Goal: Information Seeking & Learning: Learn about a topic

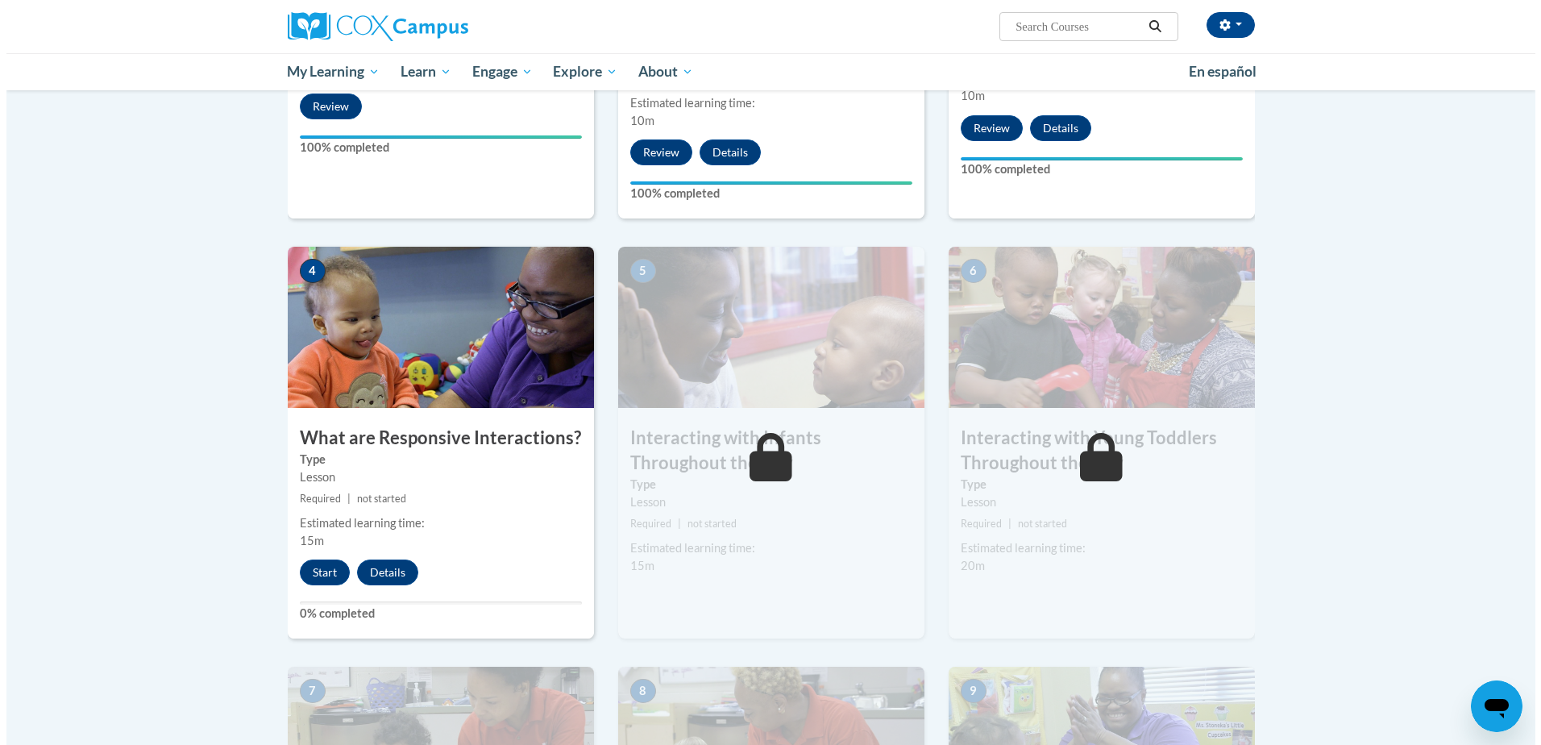
scroll to position [645, 0]
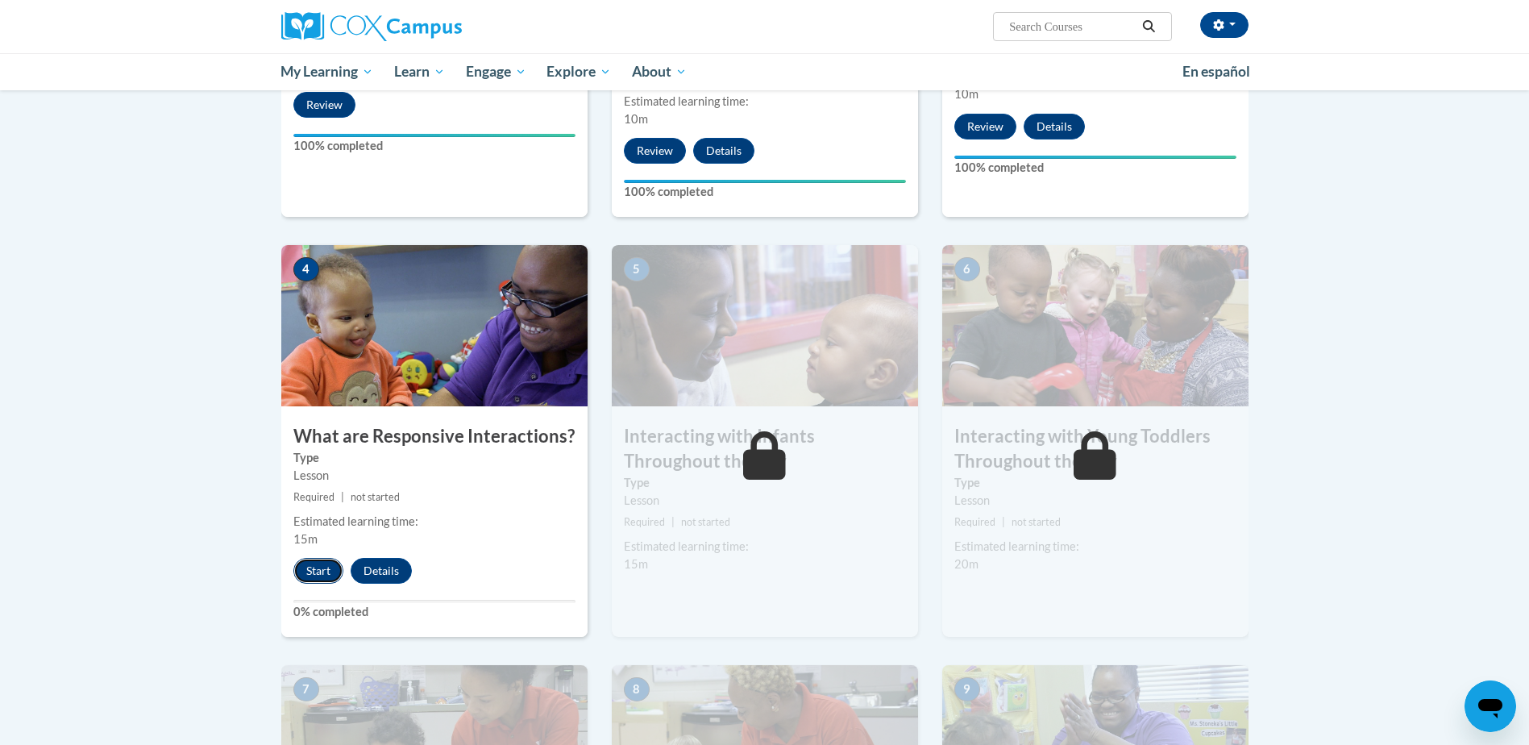
click at [313, 558] on button "Start" at bounding box center [318, 571] width 50 height 26
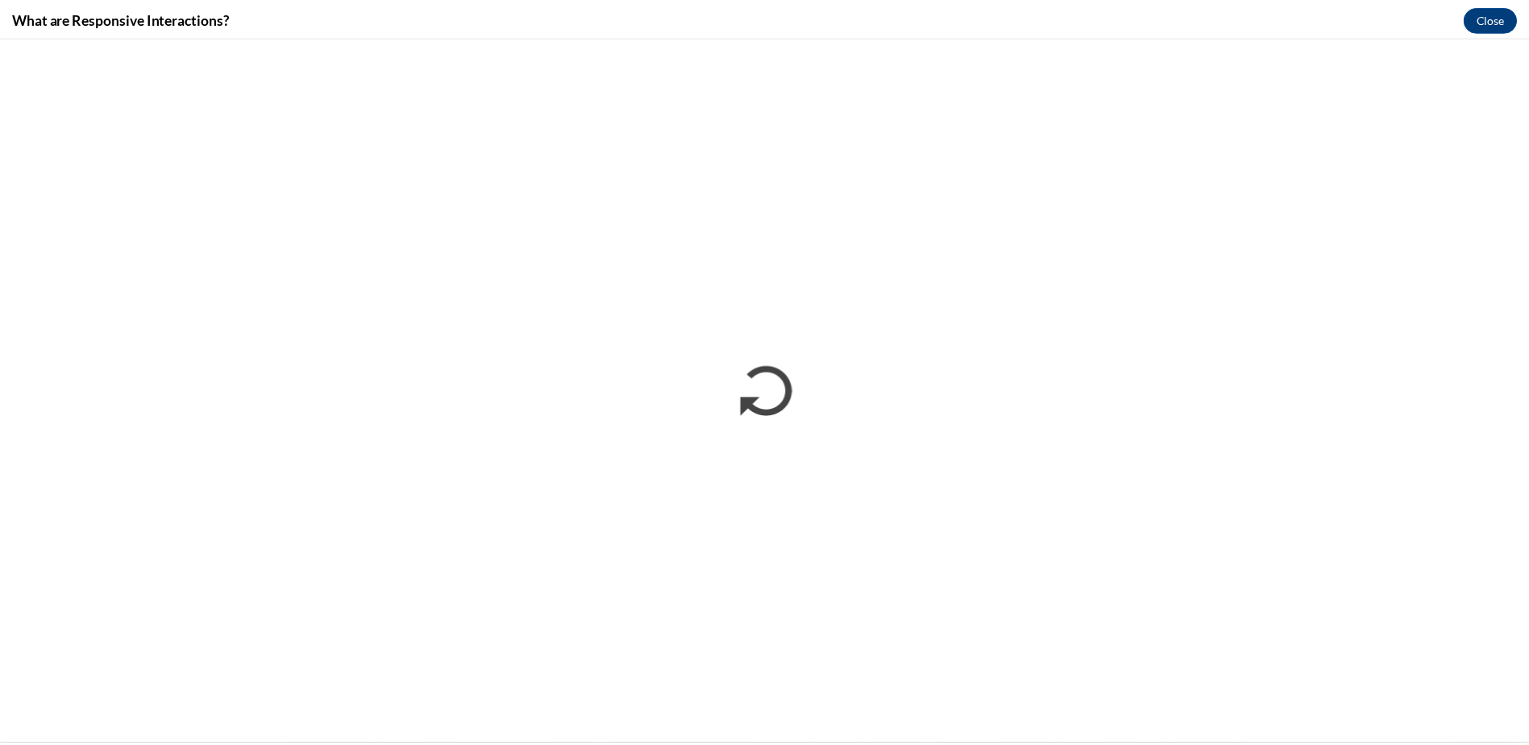
scroll to position [0, 0]
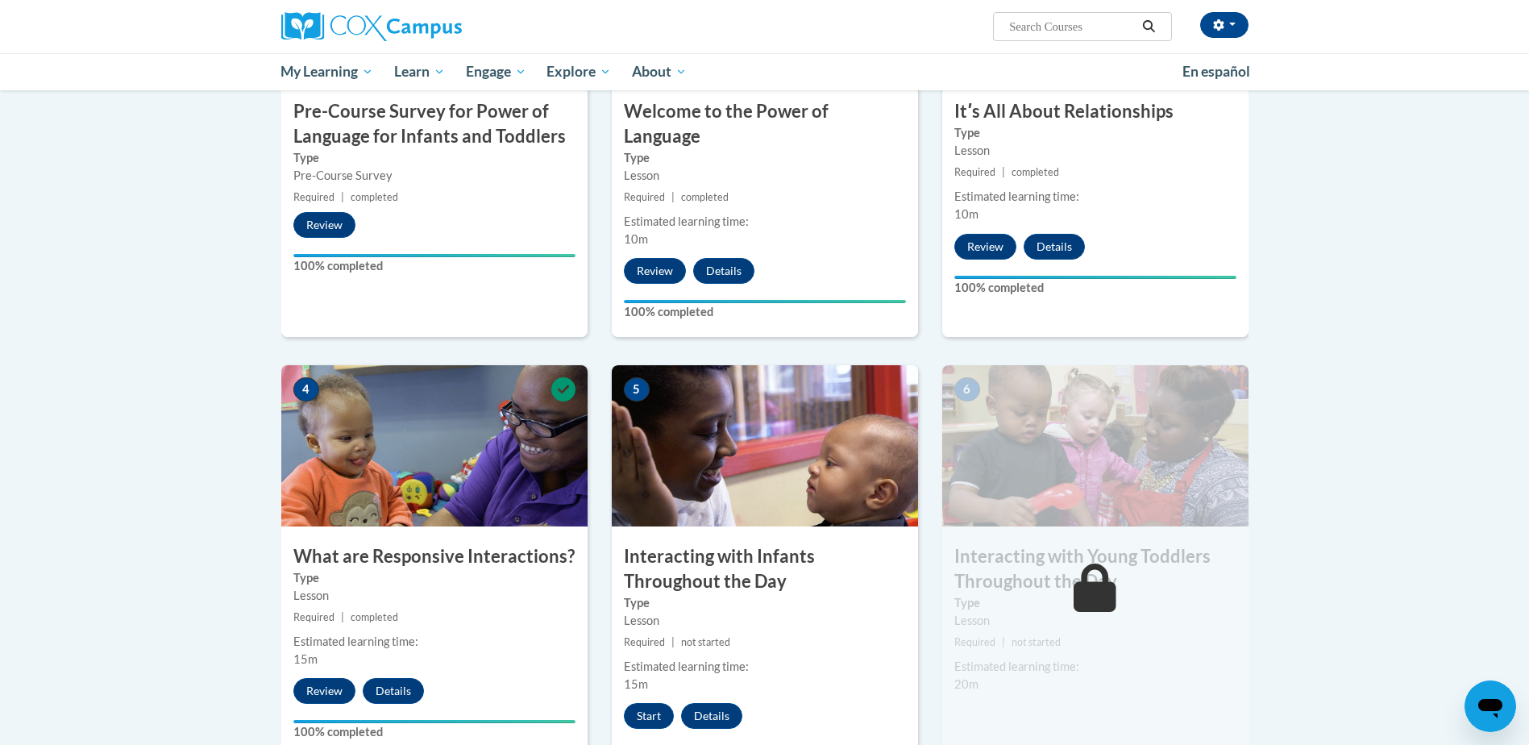
scroll to position [564, 0]
